Goal: Task Accomplishment & Management: Complete application form

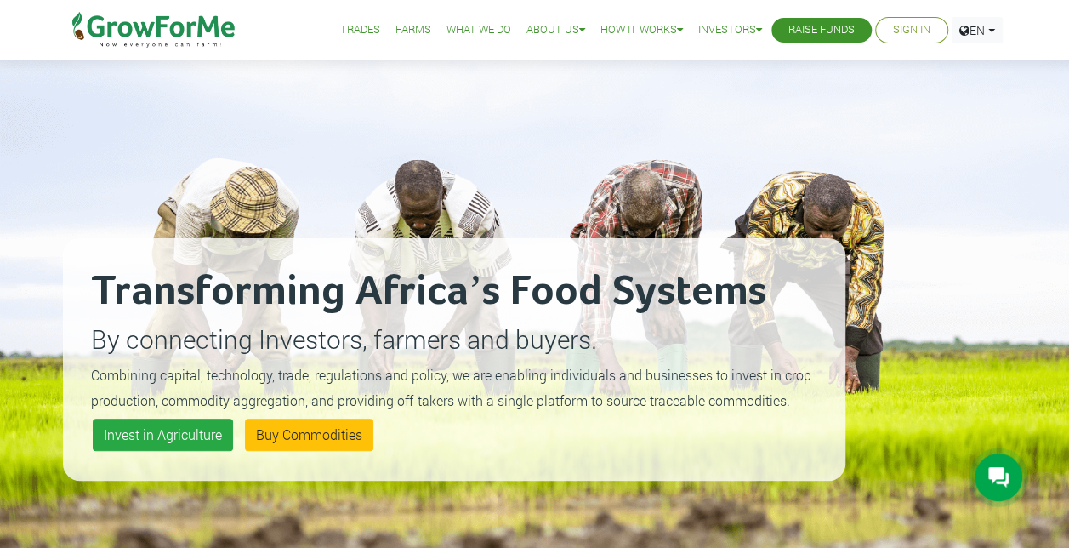
click at [911, 27] on link "Sign In" at bounding box center [911, 30] width 37 height 18
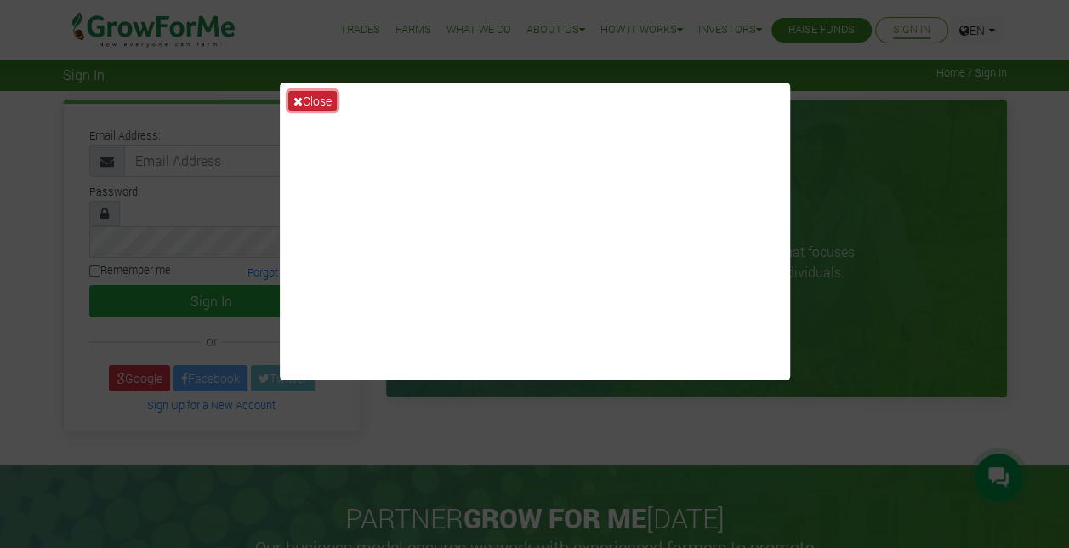
click at [316, 94] on button "Close" at bounding box center [312, 101] width 48 height 20
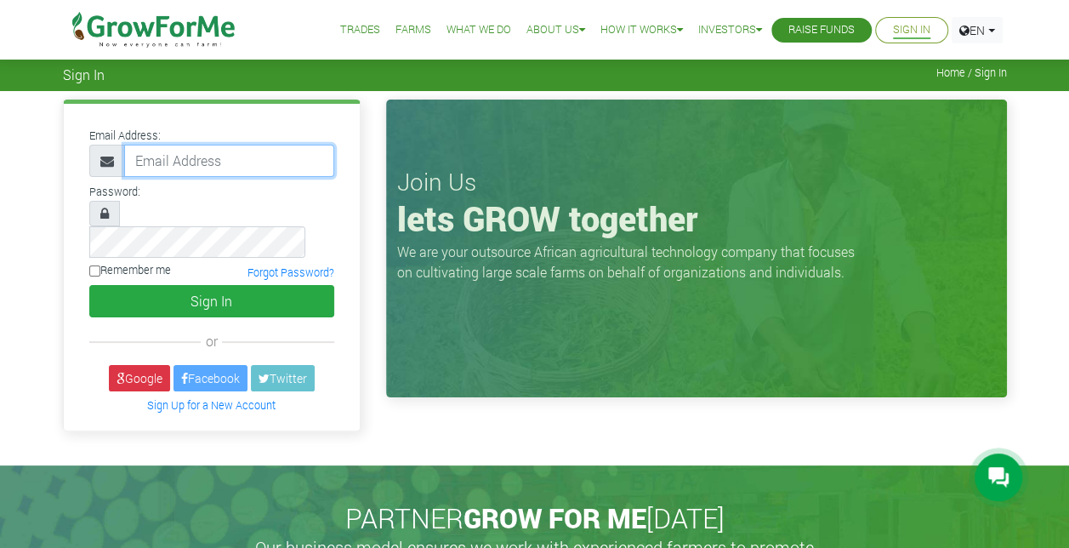
click at [242, 160] on input "email" at bounding box center [229, 161] width 210 height 32
type input "babsawus80@gmail.com"
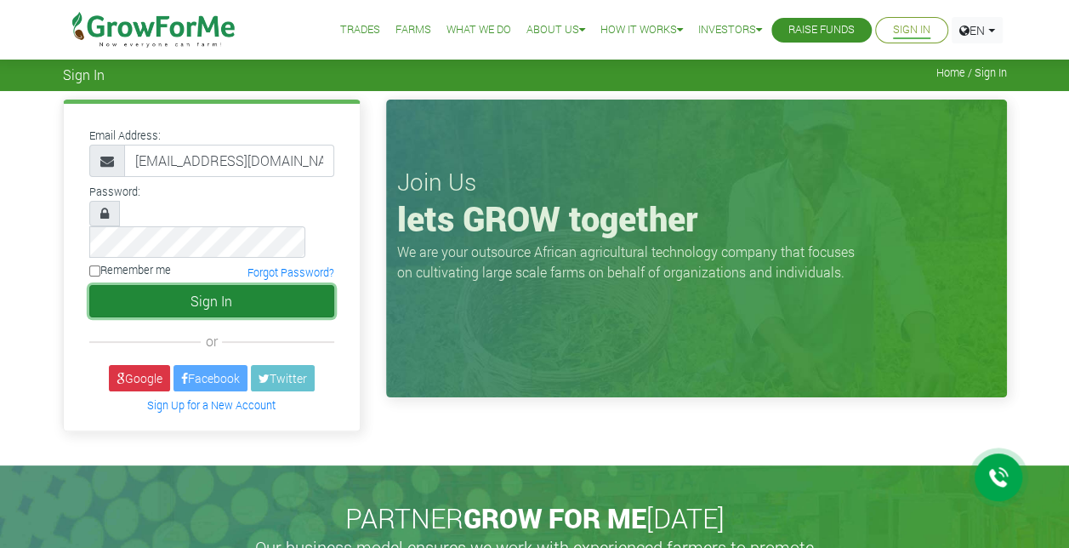
click at [247, 285] on button "Sign In" at bounding box center [211, 301] width 245 height 32
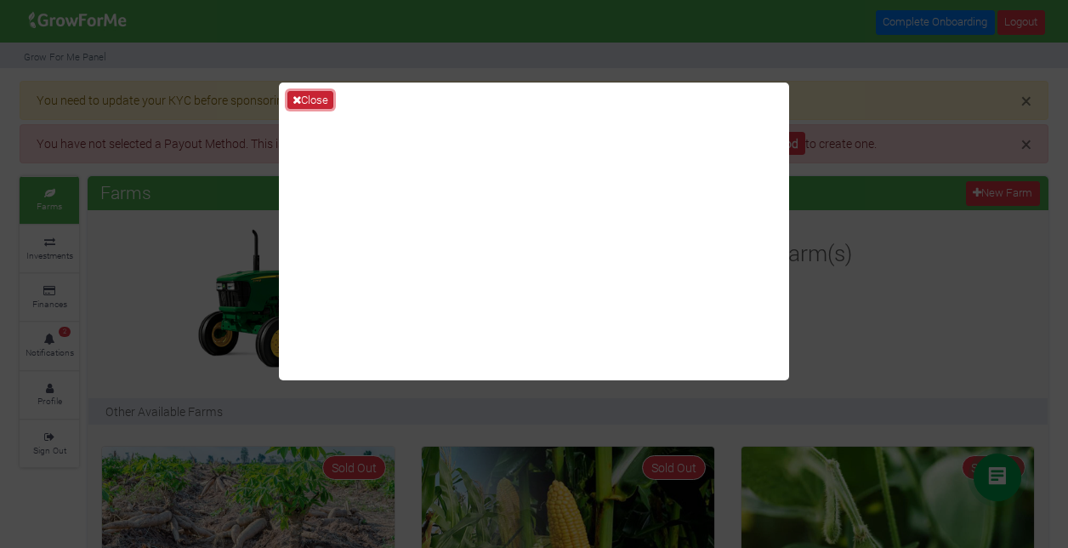
click at [303, 93] on button "Close" at bounding box center [310, 100] width 46 height 19
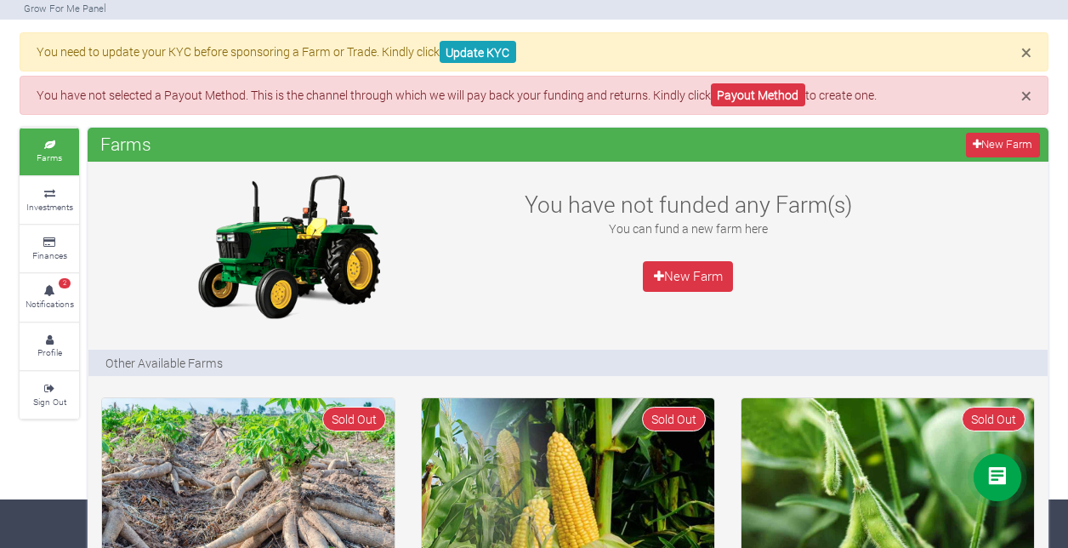
scroll to position [49, 0]
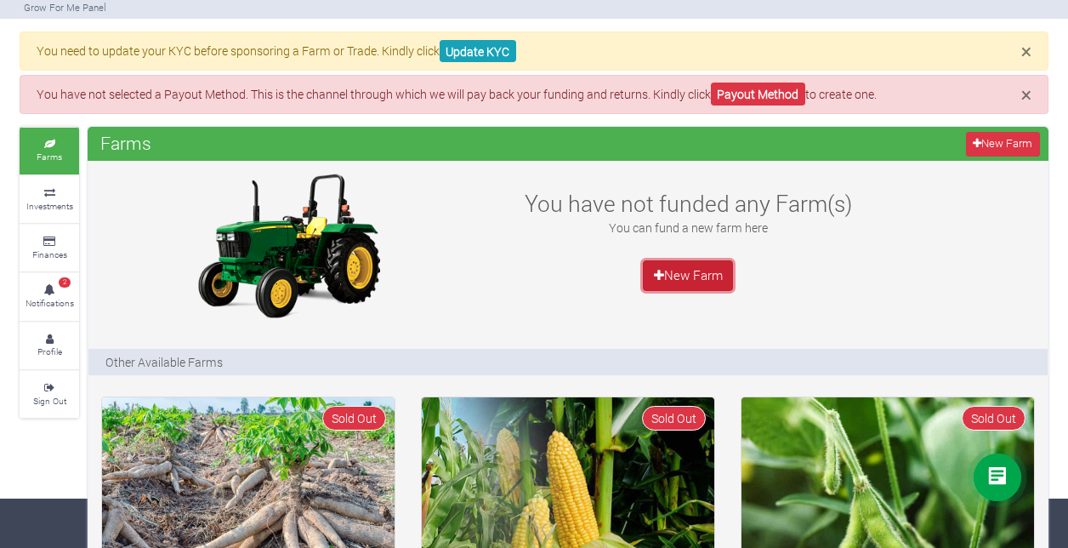
click at [667, 269] on link "New Farm" at bounding box center [688, 275] width 90 height 31
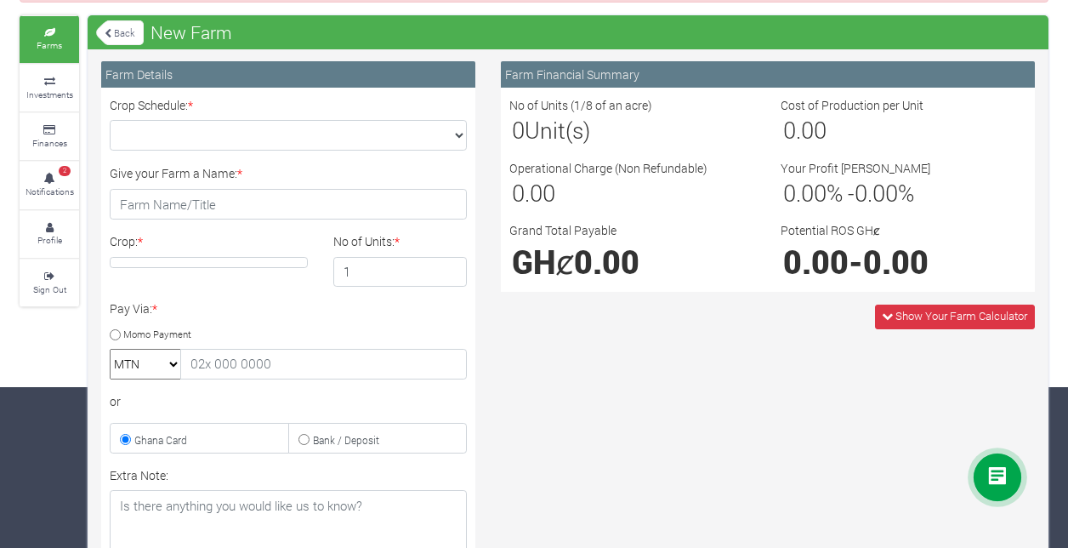
scroll to position [159, 0]
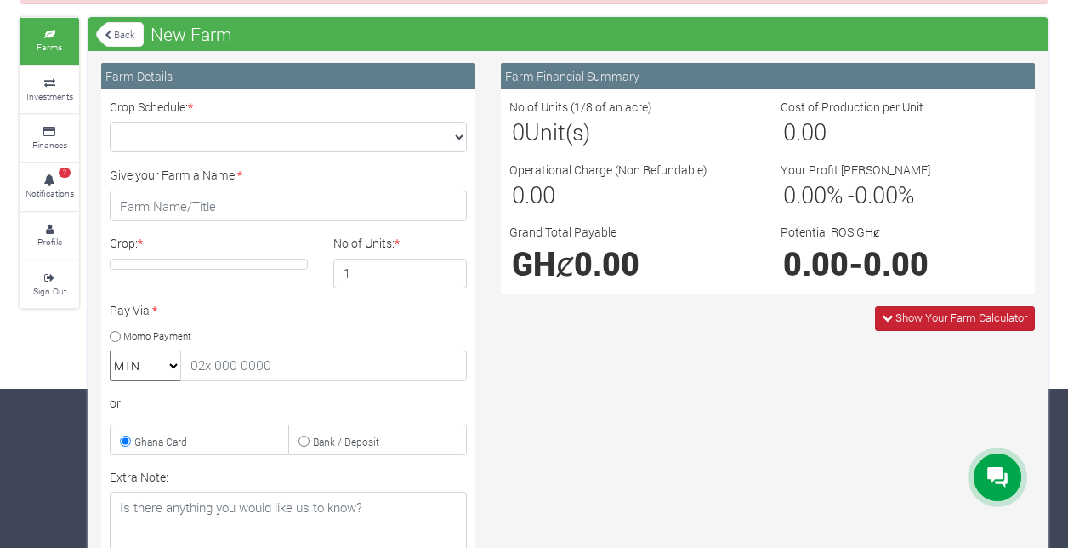
click at [897, 313] on span "Show Your Farm Calculator" at bounding box center [961, 316] width 132 height 15
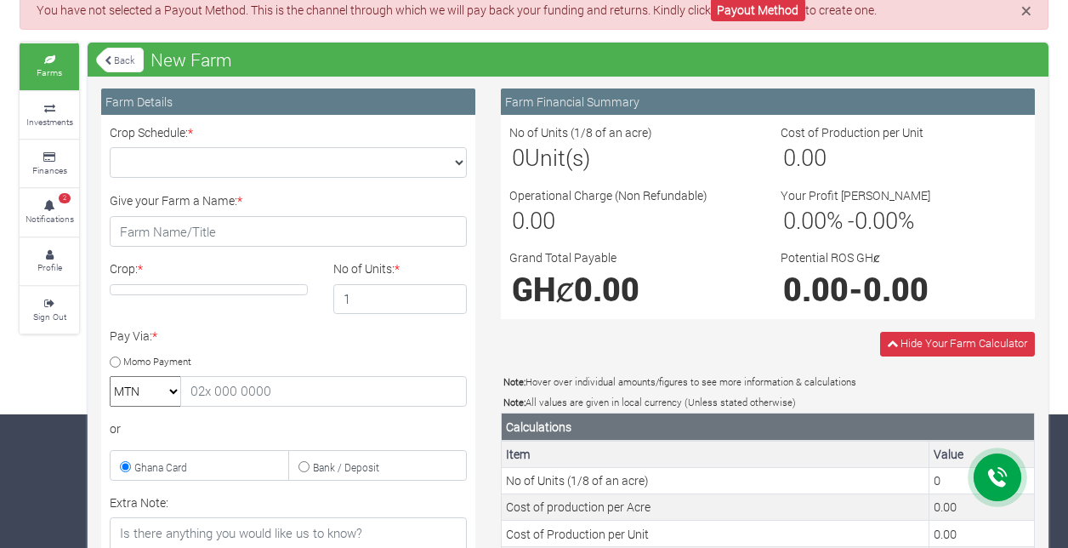
scroll to position [127, 0]
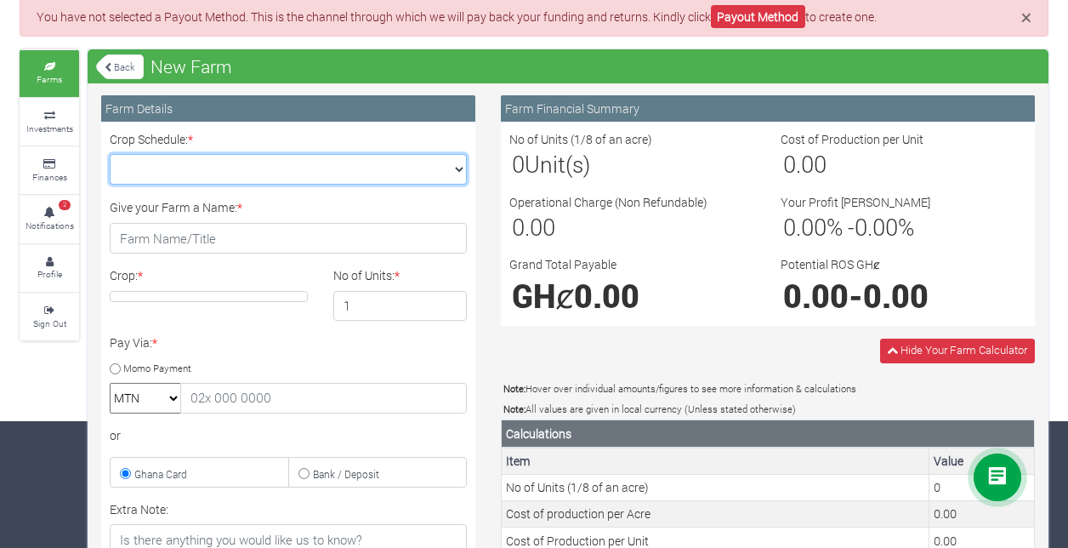
click at [387, 170] on select "Crop Schedule: *" at bounding box center [288, 169] width 357 height 31
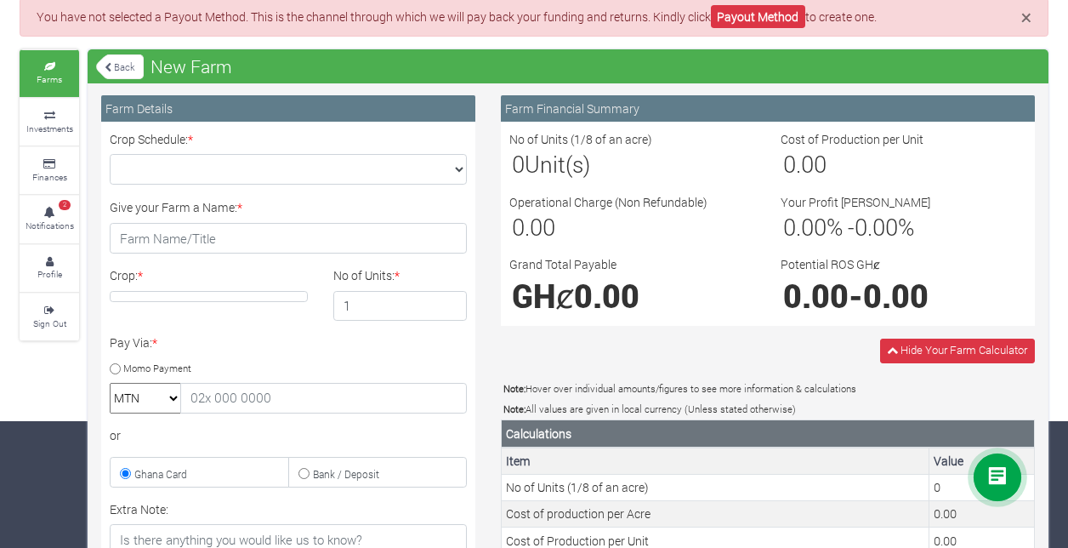
click at [126, 57] on link "Back" at bounding box center [120, 67] width 48 height 28
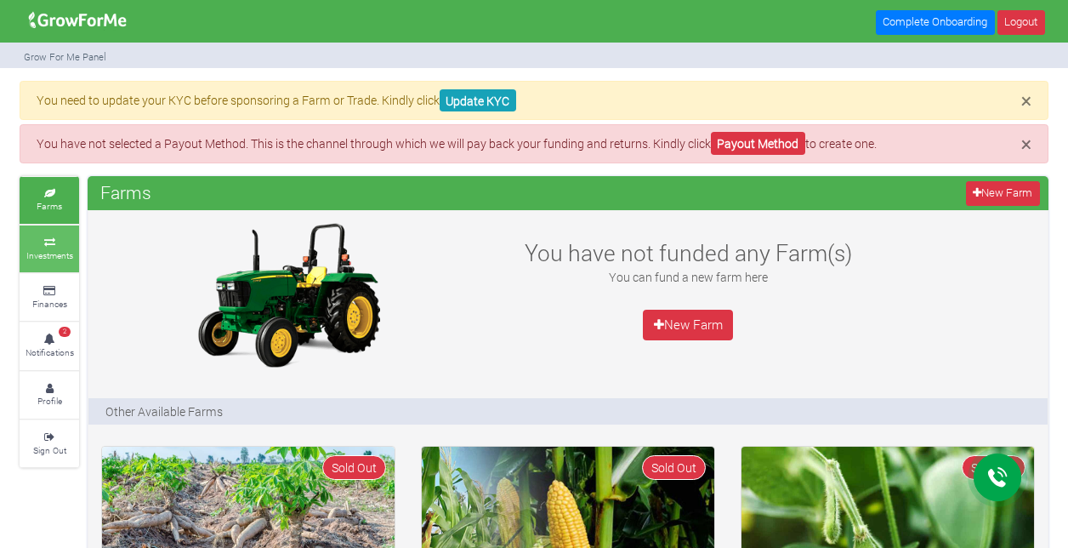
click at [61, 240] on icon at bounding box center [49, 242] width 51 height 9
